Goal: Navigation & Orientation: Find specific page/section

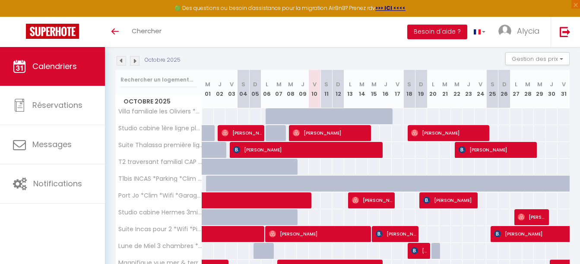
scroll to position [85, 0]
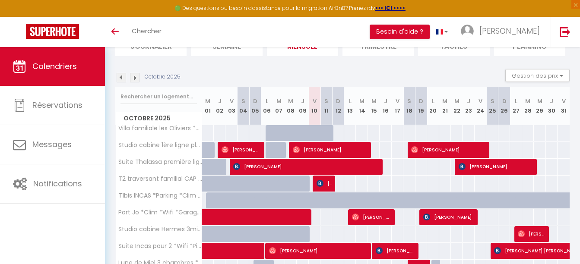
scroll to position [85, 0]
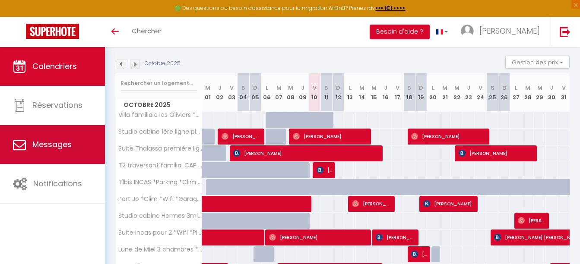
click at [19, 141] on icon at bounding box center [19, 144] width 13 height 13
select select "message"
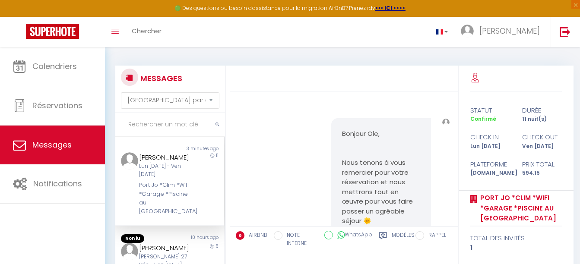
scroll to position [2769, 0]
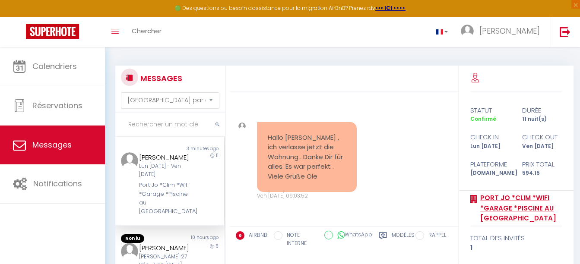
drag, startPoint x: 270, startPoint y: 56, endPoint x: 503, endPoint y: 195, distance: 271.1
click at [503, 195] on div "MESSAGES Trier par date de réservation Trier par date de message Non lu 3 minut…" at bounding box center [342, 199] width 475 height 305
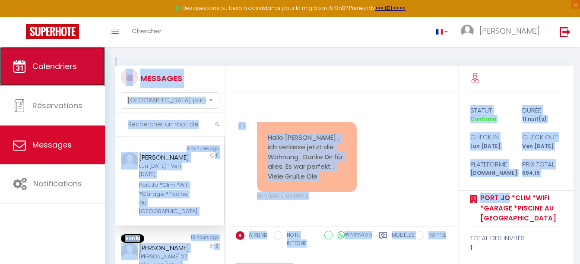
click at [78, 68] on link "Calendriers" at bounding box center [52, 66] width 105 height 39
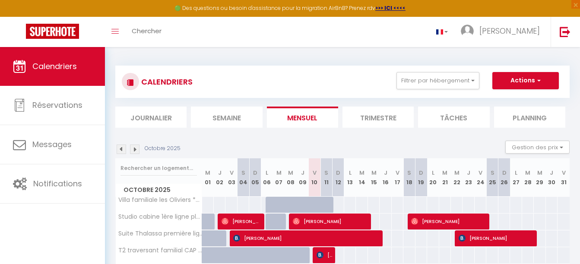
click at [232, 119] on li "Semaine" at bounding box center [226, 117] width 71 height 21
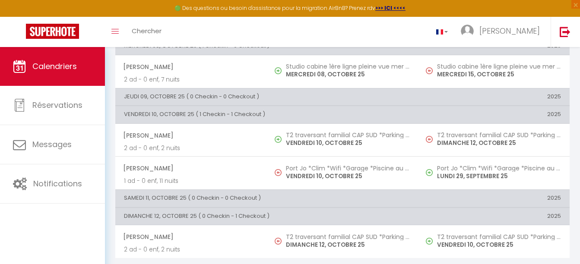
scroll to position [293, 0]
